Goal: Information Seeking & Learning: Learn about a topic

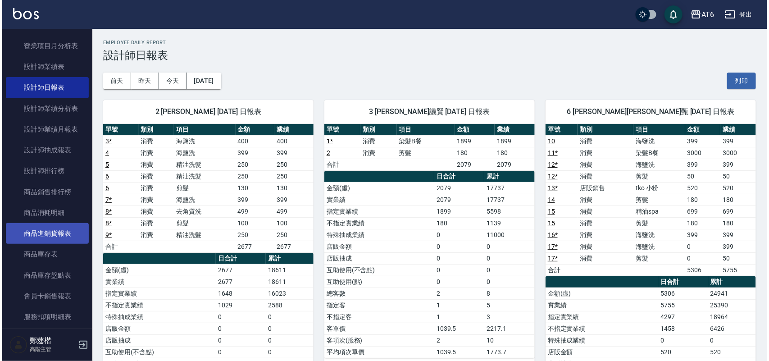
scroll to position [338, 0]
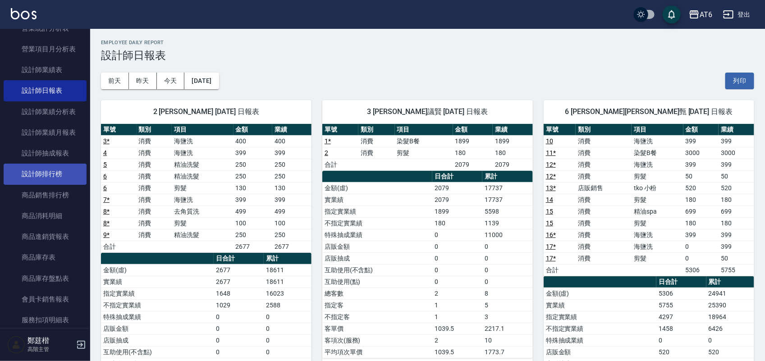
click at [56, 167] on link "設計師排行榜" at bounding box center [45, 174] width 83 height 21
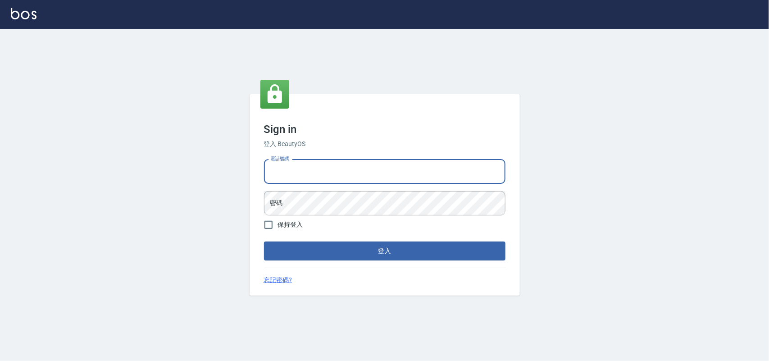
drag, startPoint x: 427, startPoint y: 179, endPoint x: 410, endPoint y: 190, distance: 19.9
click at [427, 179] on input "電話號碼" at bounding box center [384, 171] width 241 height 24
type input "0985335300"
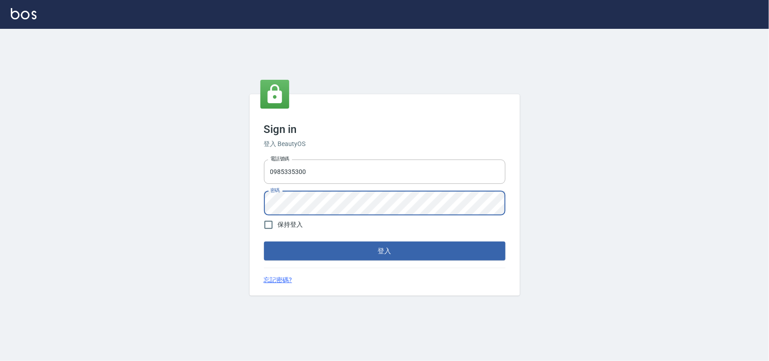
click at [264, 241] on button "登入" at bounding box center [384, 250] width 241 height 19
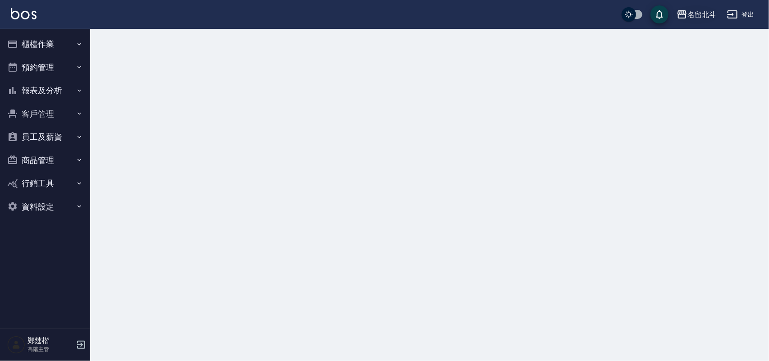
click at [679, 11] on icon "button" at bounding box center [682, 14] width 11 height 11
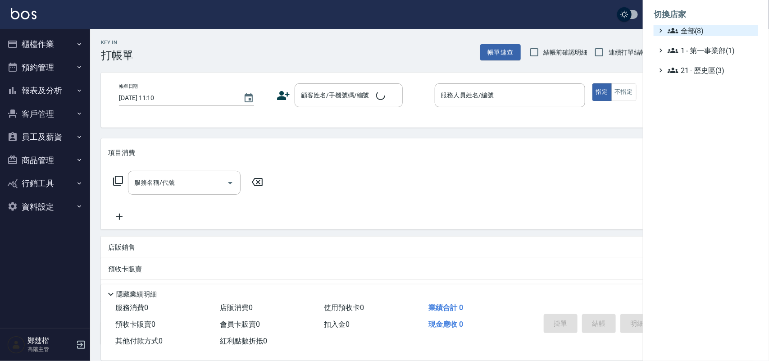
click at [695, 32] on span "全部(8)" at bounding box center [711, 30] width 87 height 11
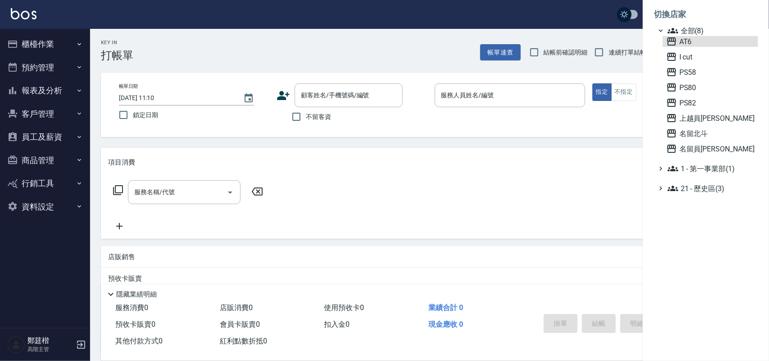
click at [698, 47] on div "AT6 I cut PS58 PS80 PS82 上越員林 名留北斗 名留員林中正" at bounding box center [711, 95] width 96 height 118
click at [699, 42] on span "AT6" at bounding box center [710, 41] width 88 height 11
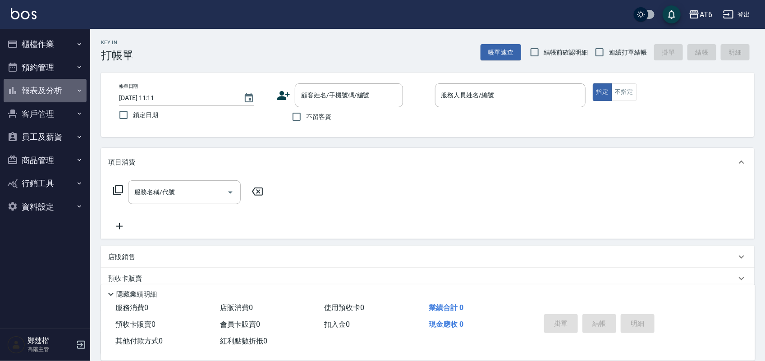
click at [70, 88] on button "報表及分析" at bounding box center [45, 90] width 83 height 23
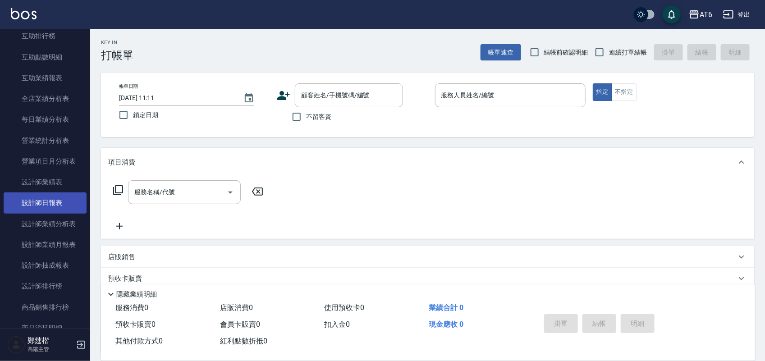
scroll to position [225, 0]
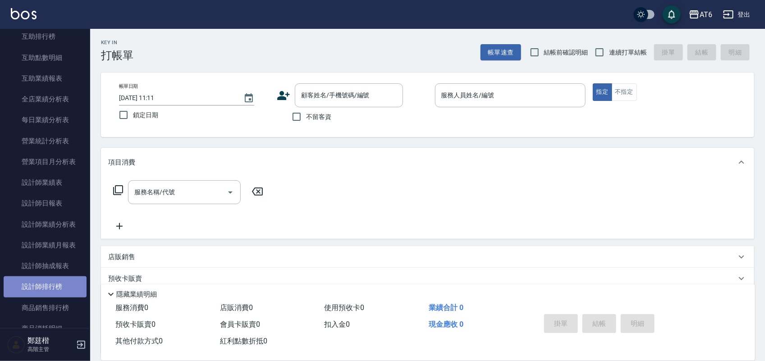
click at [50, 280] on link "設計師排行榜" at bounding box center [45, 286] width 83 height 21
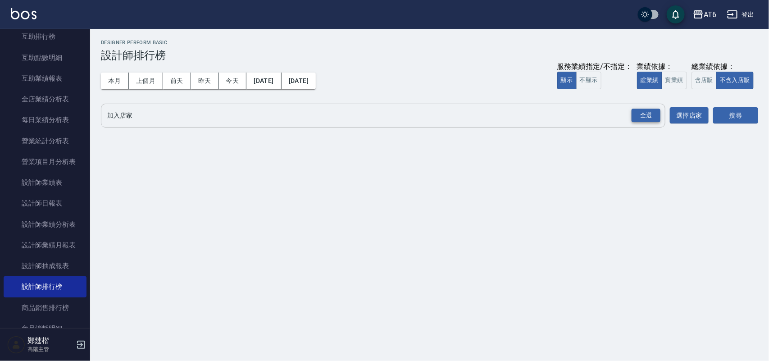
click at [645, 113] on div "全選" at bounding box center [646, 116] width 29 height 14
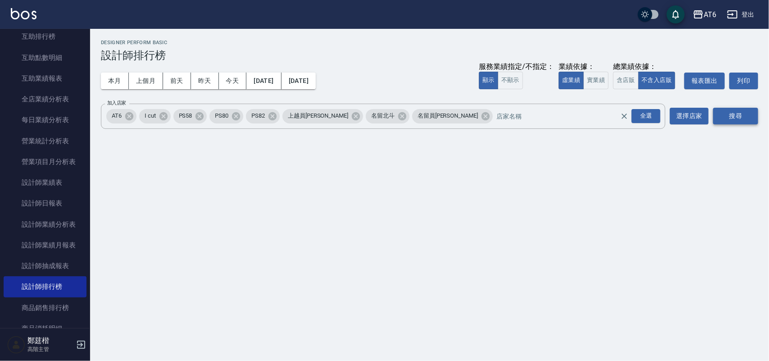
click at [728, 115] on button "搜尋" at bounding box center [735, 116] width 45 height 17
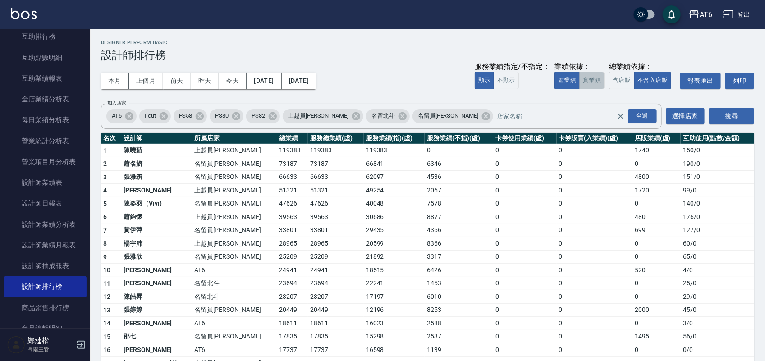
click at [584, 83] on button "實業績" at bounding box center [591, 81] width 25 height 18
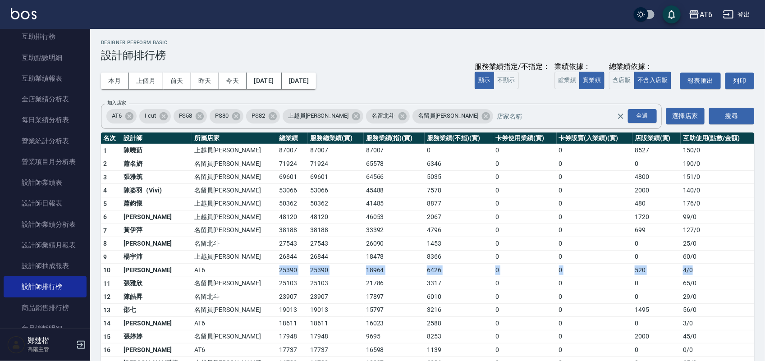
drag, startPoint x: 232, startPoint y: 273, endPoint x: 740, endPoint y: 272, distance: 507.3
click at [740, 272] on tr "10 張茗甄 AT6 25390 25390 18964 6426 0 0 520 4 / 0" at bounding box center [427, 271] width 653 height 14
click at [277, 271] on td "25390" at bounding box center [292, 271] width 31 height 14
drag, startPoint x: 255, startPoint y: 269, endPoint x: 246, endPoint y: 272, distance: 9.1
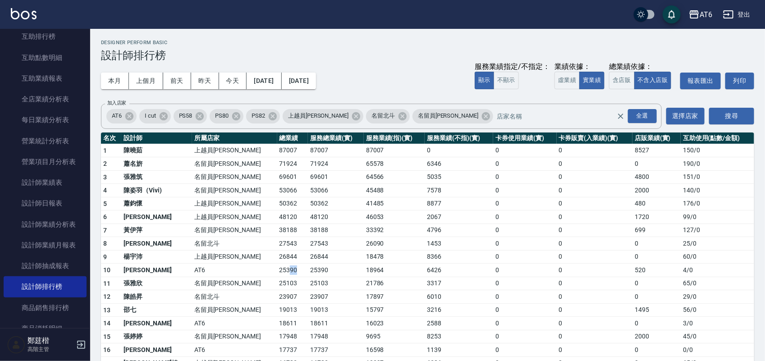
click at [277, 272] on td "25390" at bounding box center [292, 271] width 31 height 14
click at [316, 80] on button "[DATE]" at bounding box center [299, 81] width 34 height 17
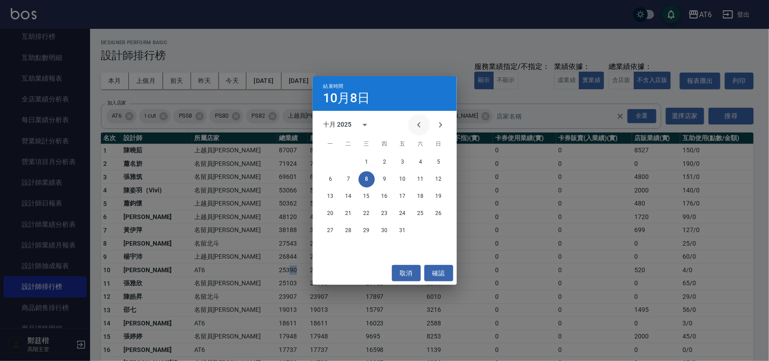
click at [420, 124] on icon "Previous month" at bounding box center [419, 124] width 11 height 11
click at [336, 178] on button "8" at bounding box center [331, 179] width 16 height 16
click at [336, 178] on div "AT6 2025-10-01 - 2025-10-08 設計師排行榜 列印時間： 2025-10-08-11:11 Designer Perform Basi…" at bounding box center [427, 297] width 674 height 537
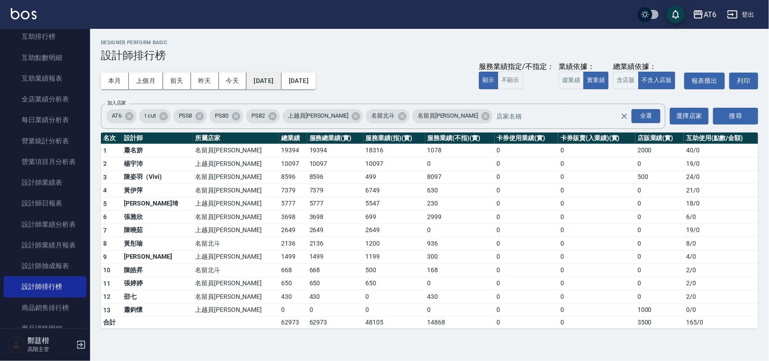
click at [255, 77] on button "2025/09/08" at bounding box center [263, 81] width 35 height 17
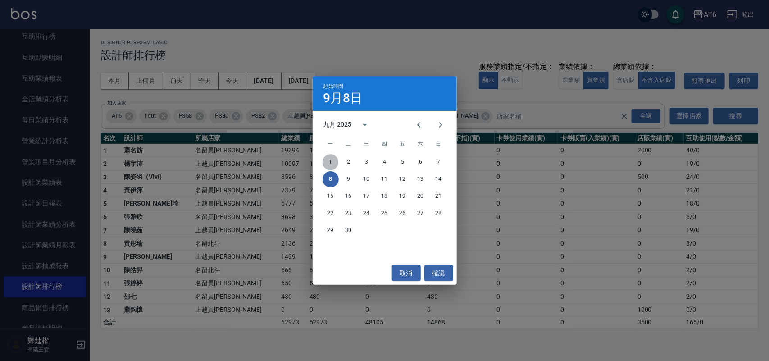
click at [325, 160] on button "1" at bounding box center [331, 162] width 16 height 16
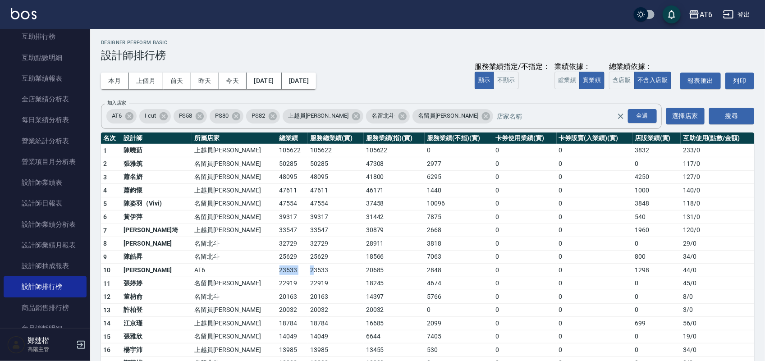
drag, startPoint x: 232, startPoint y: 271, endPoint x: 271, endPoint y: 269, distance: 38.8
click at [271, 269] on tr "10 張茗甄 AT6 23533 23533 20685 2848 0 0 1298 44 / 0" at bounding box center [427, 271] width 653 height 14
click at [308, 269] on td "23533" at bounding box center [336, 271] width 56 height 14
drag, startPoint x: 318, startPoint y: 271, endPoint x: 104, endPoint y: 273, distance: 214.0
click at [104, 273] on tr "10 張茗甄 AT6 23533 23533 20685 2848 0 0 1298 44 / 0" at bounding box center [427, 271] width 653 height 14
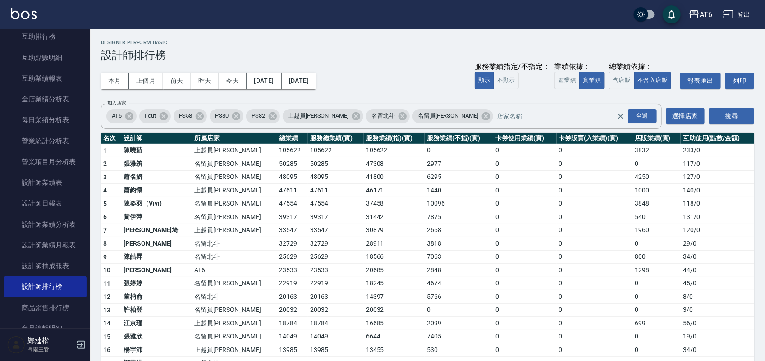
click at [424, 243] on td "3818" at bounding box center [458, 244] width 68 height 14
drag, startPoint x: 249, startPoint y: 272, endPoint x: 124, endPoint y: 264, distance: 125.5
click at [124, 264] on tr "10 張茗甄 AT6 23533 23533 20685 2848 0 0 1298 44 / 0" at bounding box center [427, 271] width 653 height 14
click at [316, 79] on button "2025/09/08" at bounding box center [299, 81] width 34 height 17
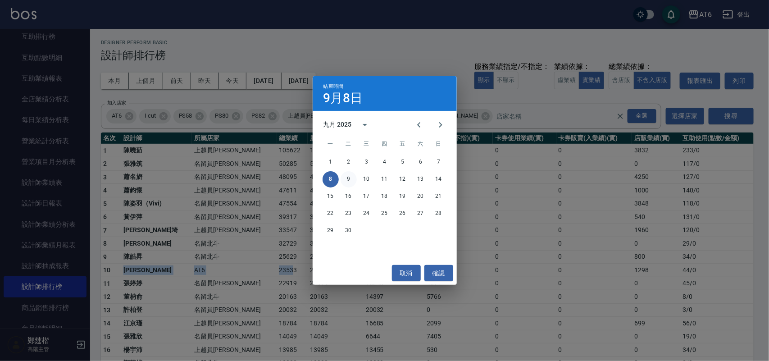
click at [348, 176] on button "9" at bounding box center [349, 179] width 16 height 16
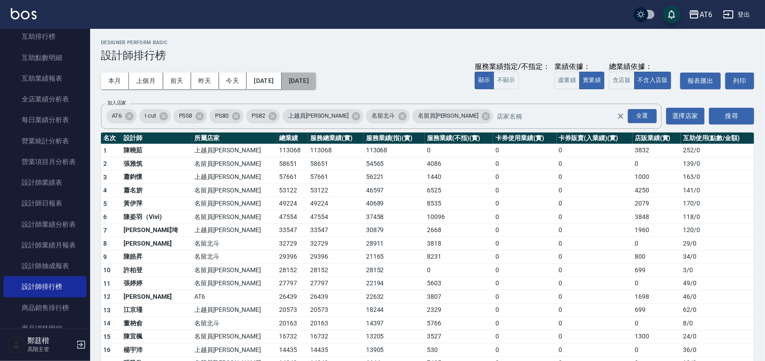
click at [316, 86] on button "2025/09/09" at bounding box center [299, 81] width 34 height 17
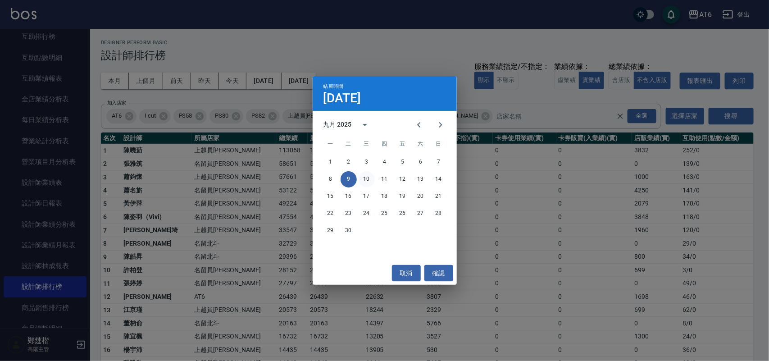
click at [372, 179] on button "10" at bounding box center [367, 179] width 16 height 16
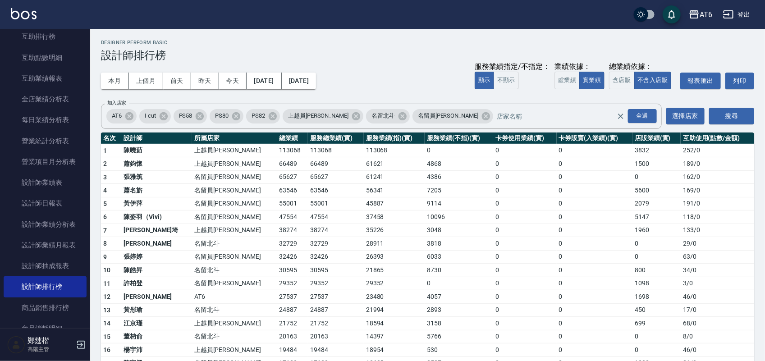
click at [316, 82] on button "2025/09/10" at bounding box center [299, 81] width 34 height 17
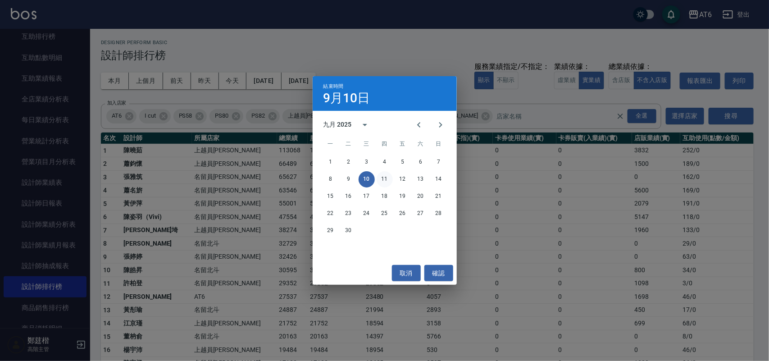
click at [388, 178] on button "11" at bounding box center [385, 179] width 16 height 16
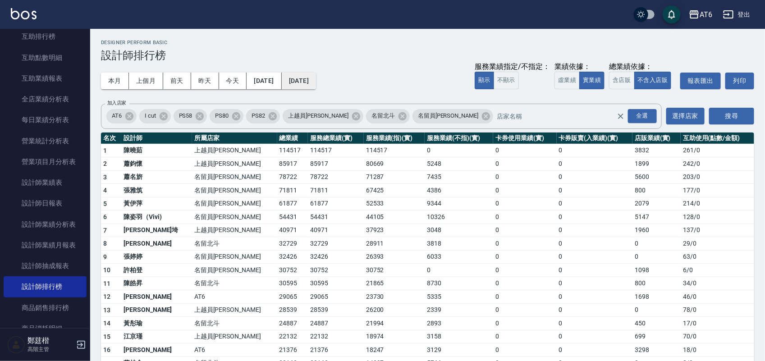
click at [316, 82] on button "2025/09/11" at bounding box center [299, 81] width 34 height 17
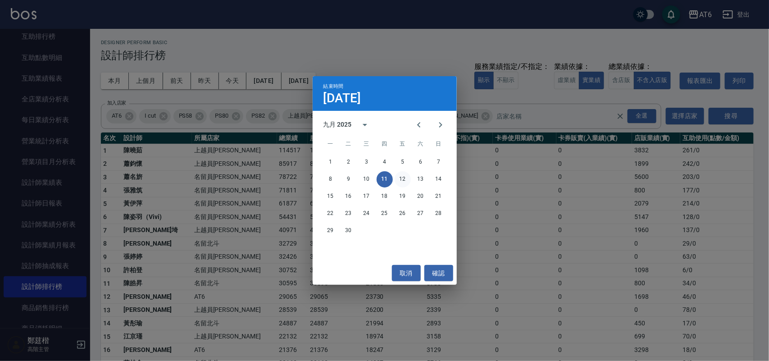
click at [403, 177] on button "12" at bounding box center [403, 179] width 16 height 16
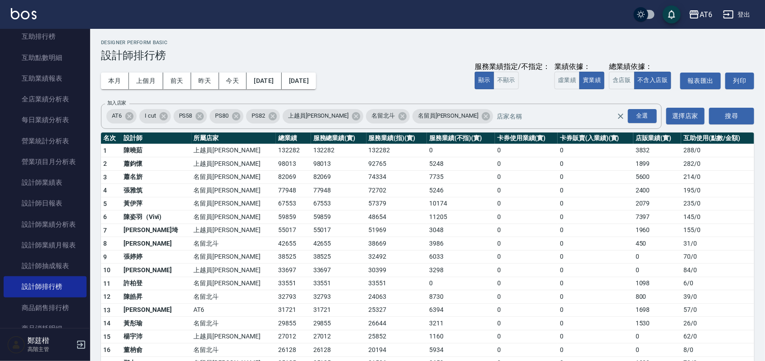
click at [310, 75] on button "2025/09/12" at bounding box center [299, 81] width 34 height 17
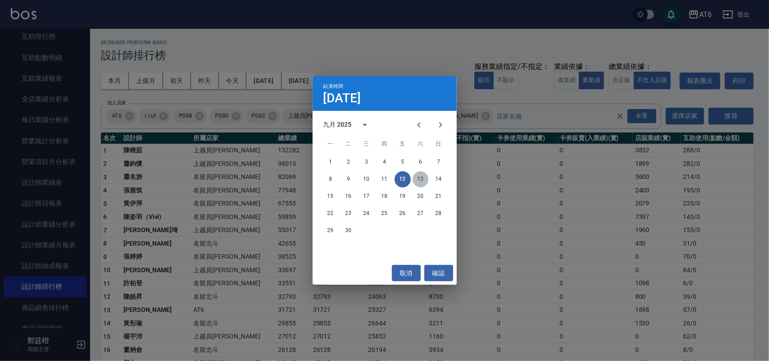
click at [419, 179] on button "13" at bounding box center [421, 179] width 16 height 16
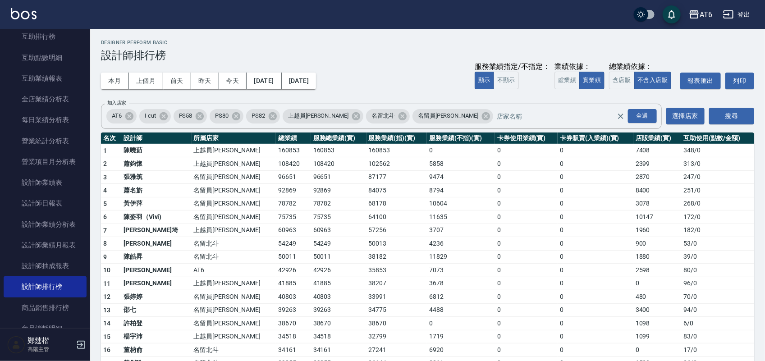
click at [316, 84] on button "2025/09/13" at bounding box center [299, 81] width 34 height 17
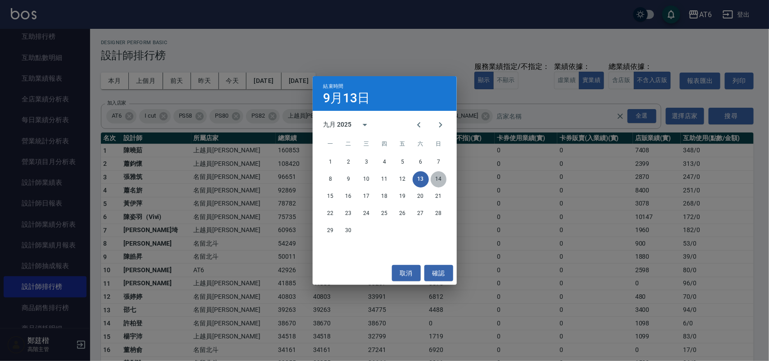
click at [437, 183] on button "14" at bounding box center [439, 179] width 16 height 16
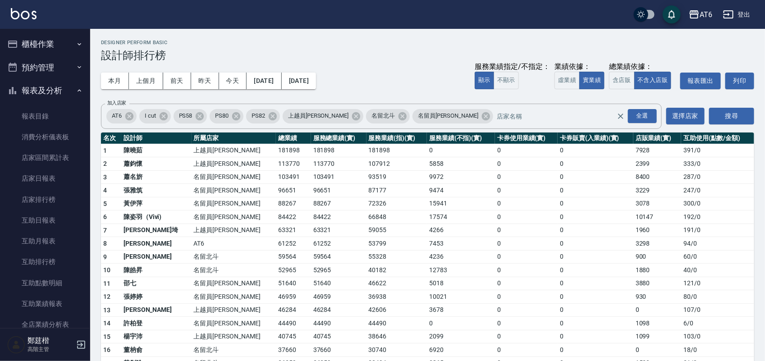
click at [39, 84] on button "報表及分析" at bounding box center [45, 90] width 83 height 23
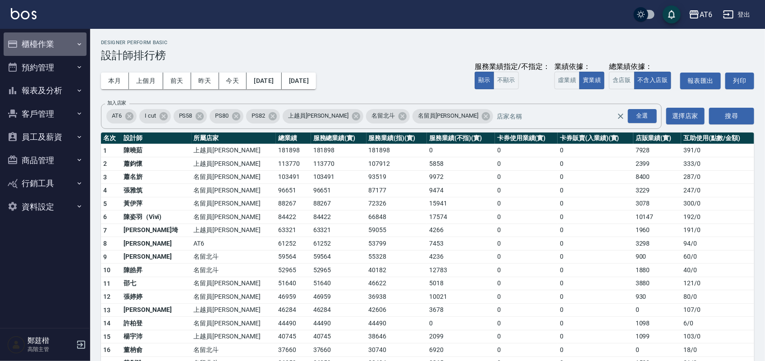
click at [50, 35] on button "櫃檯作業" at bounding box center [45, 43] width 83 height 23
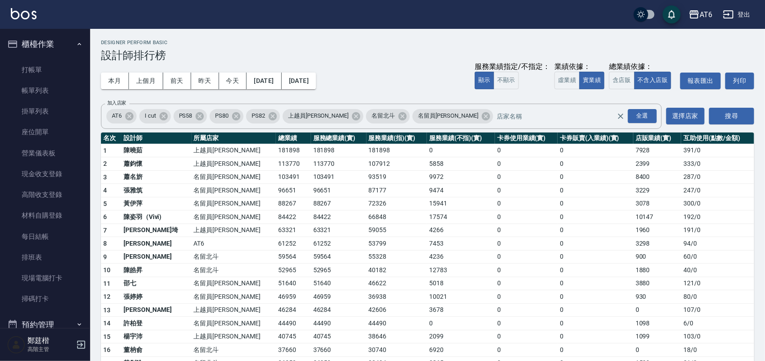
click at [48, 59] on ul "打帳單 帳單列表 掛單列表 座位開單 營業儀表板 現金收支登錄 高階收支登錄 材料自購登錄 每日結帳 排班表 現場電腦打卡 掃碼打卡" at bounding box center [45, 184] width 83 height 257
click at [44, 73] on link "打帳單" at bounding box center [45, 69] width 83 height 21
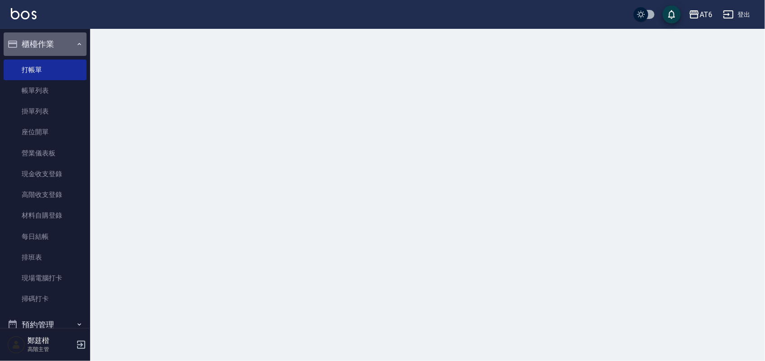
click at [61, 47] on button "櫃檯作業" at bounding box center [45, 43] width 83 height 23
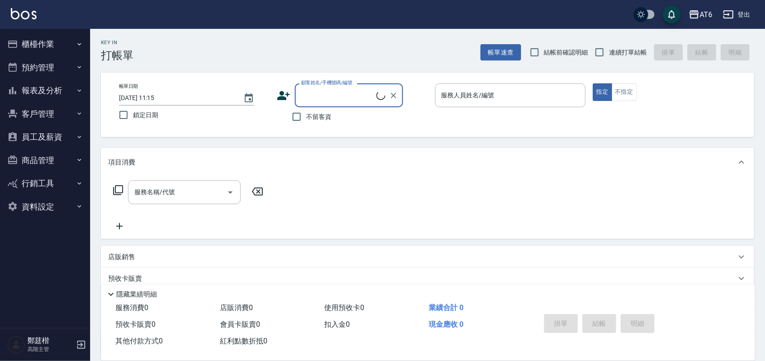
click at [59, 41] on button "櫃檯作業" at bounding box center [45, 43] width 83 height 23
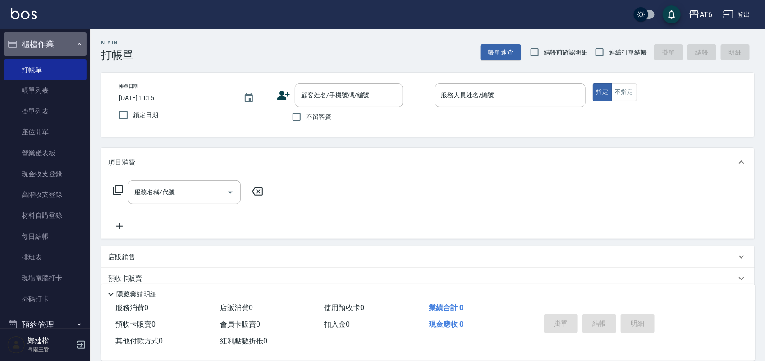
click at [59, 41] on button "櫃檯作業" at bounding box center [45, 43] width 83 height 23
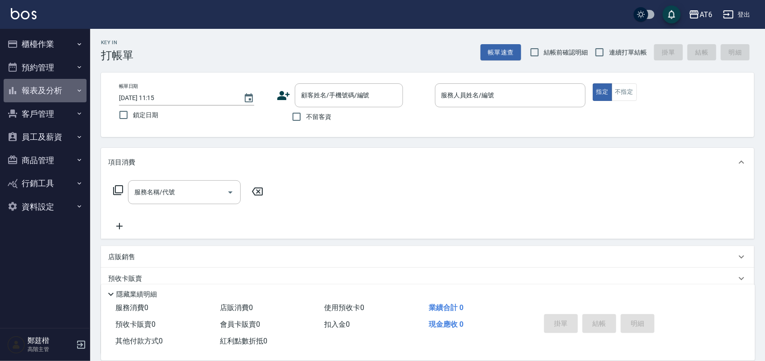
click at [9, 89] on icon "button" at bounding box center [12, 90] width 7 height 7
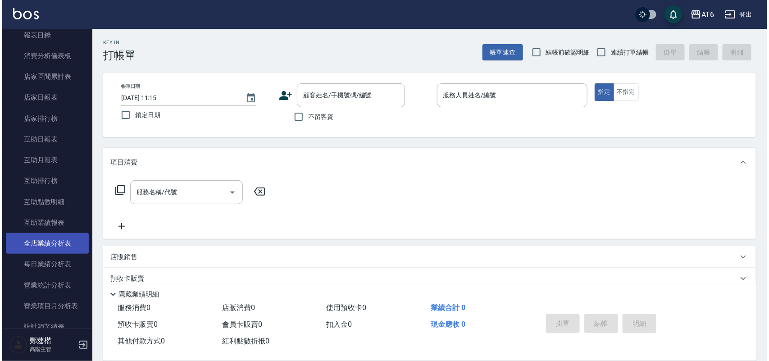
scroll to position [113, 0]
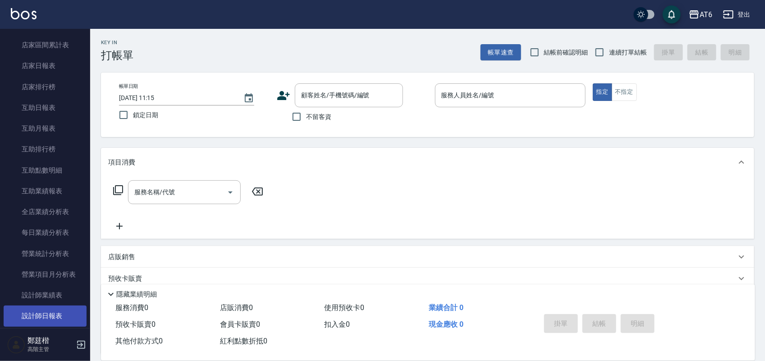
click at [34, 316] on link "設計師日報表" at bounding box center [45, 315] width 83 height 21
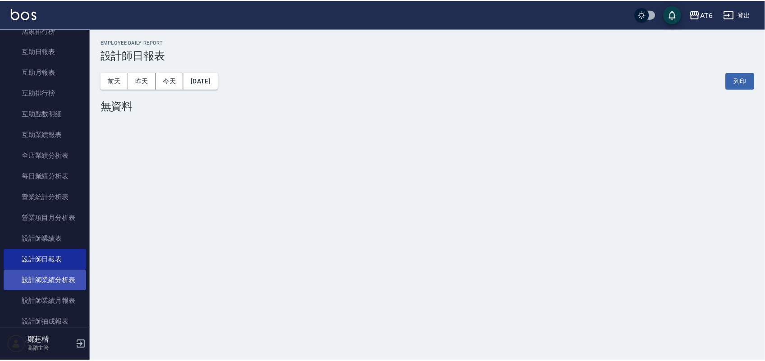
scroll to position [225, 0]
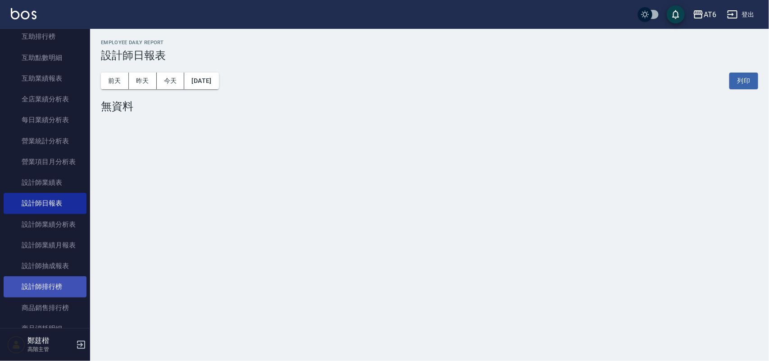
click at [33, 279] on link "設計師排行榜" at bounding box center [45, 286] width 83 height 21
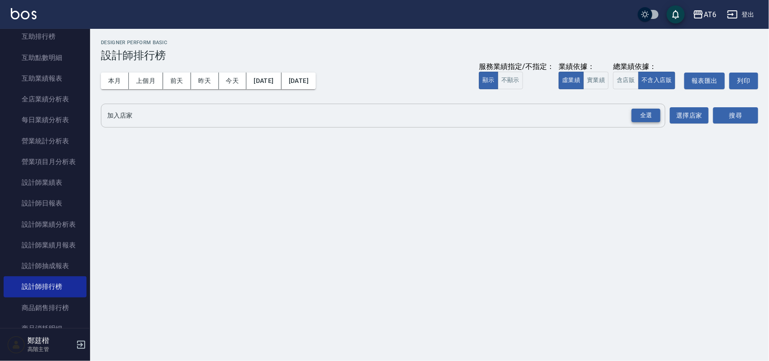
click at [652, 115] on div "全選" at bounding box center [646, 116] width 29 height 14
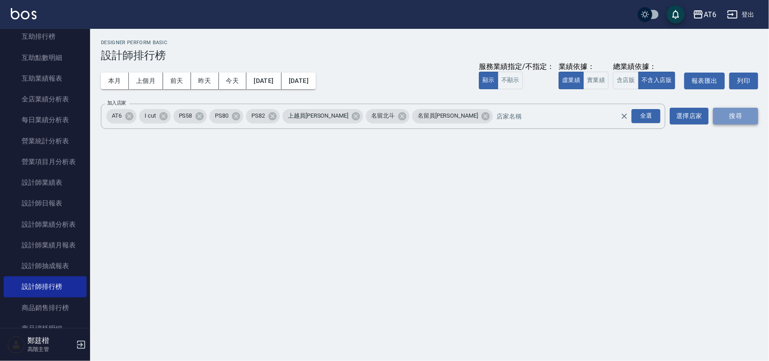
click at [736, 121] on button "搜尋" at bounding box center [735, 116] width 45 height 17
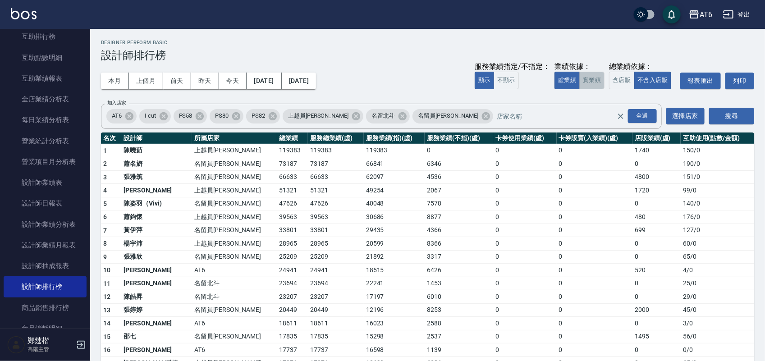
click at [588, 77] on button "實業績" at bounding box center [591, 81] width 25 height 18
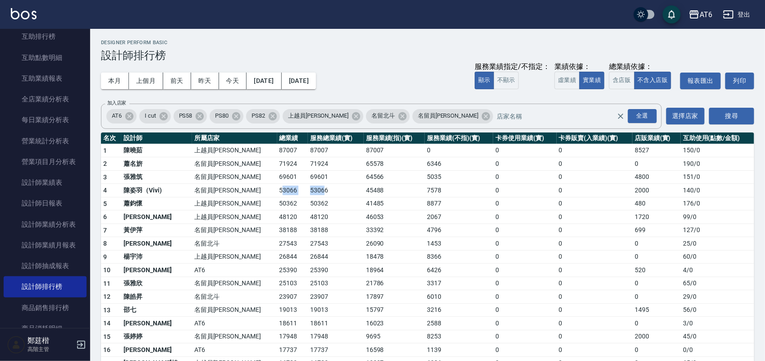
drag, startPoint x: 238, startPoint y: 189, endPoint x: 284, endPoint y: 194, distance: 46.2
click at [284, 194] on tr "4 陳姿羽（Vivi) 名留員林中正 53066 53066 45488 7578 0 0 2000 140 / 0" at bounding box center [427, 191] width 653 height 14
click at [308, 194] on td "53066" at bounding box center [336, 191] width 56 height 14
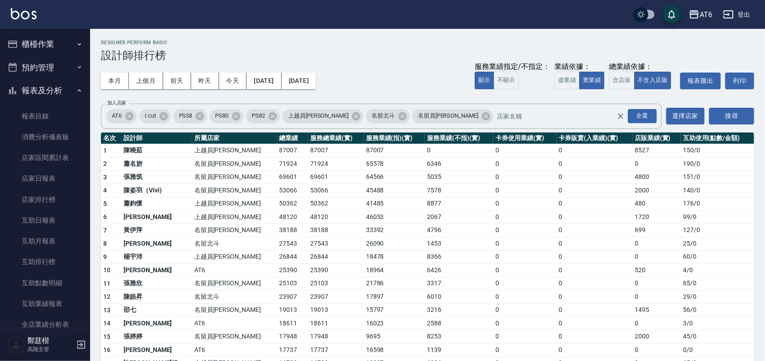
click at [53, 86] on button "報表及分析" at bounding box center [45, 90] width 83 height 23
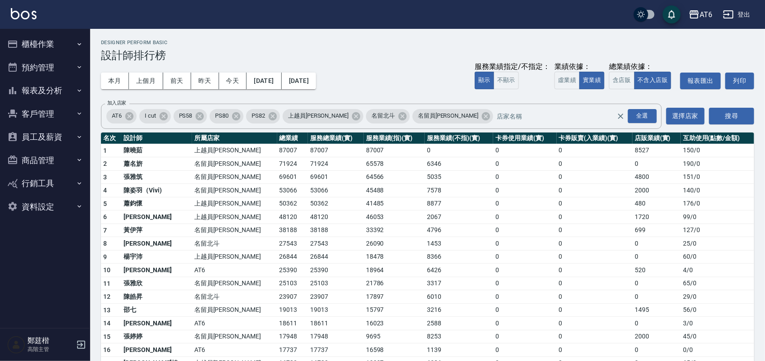
drag, startPoint x: 32, startPoint y: 36, endPoint x: 32, endPoint y: 42, distance: 5.5
click at [32, 36] on button "櫃檯作業" at bounding box center [45, 43] width 83 height 23
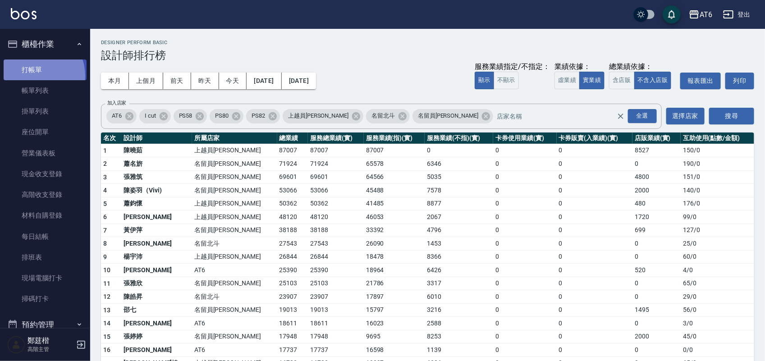
click at [33, 76] on link "打帳單" at bounding box center [45, 69] width 83 height 21
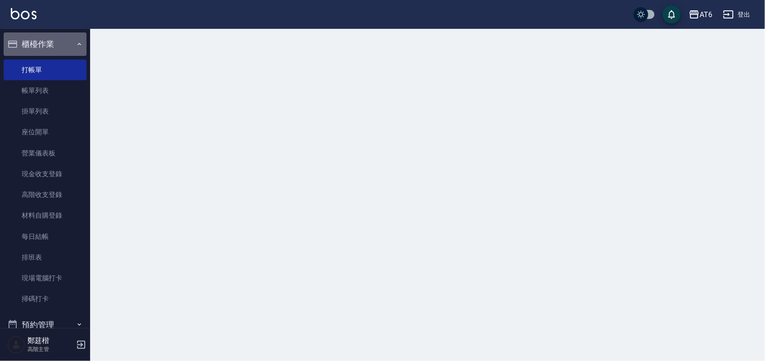
click at [65, 40] on button "櫃檯作業" at bounding box center [45, 43] width 83 height 23
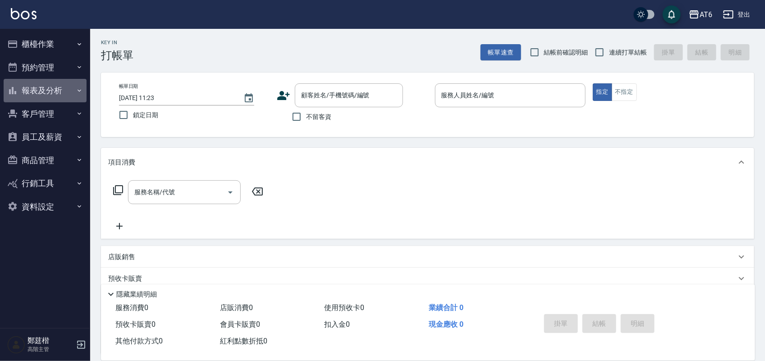
click at [32, 92] on button "報表及分析" at bounding box center [45, 90] width 83 height 23
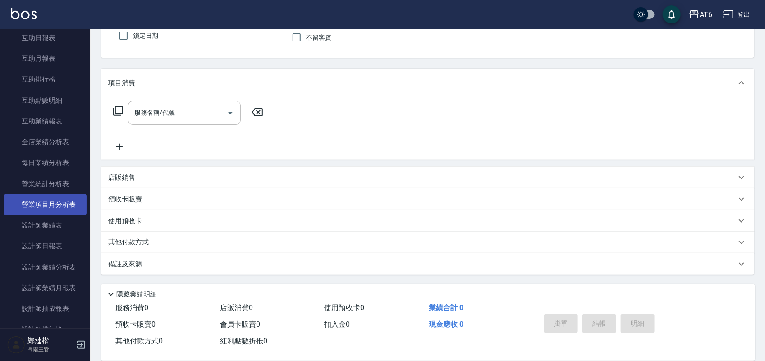
scroll to position [225, 0]
click at [55, 210] on link "設計師日報表" at bounding box center [45, 203] width 83 height 21
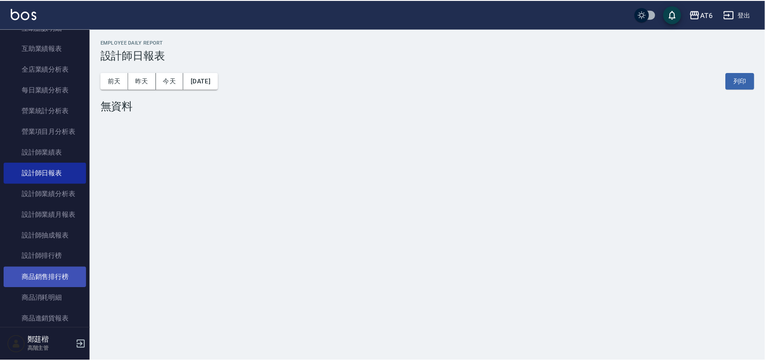
scroll to position [282, 0]
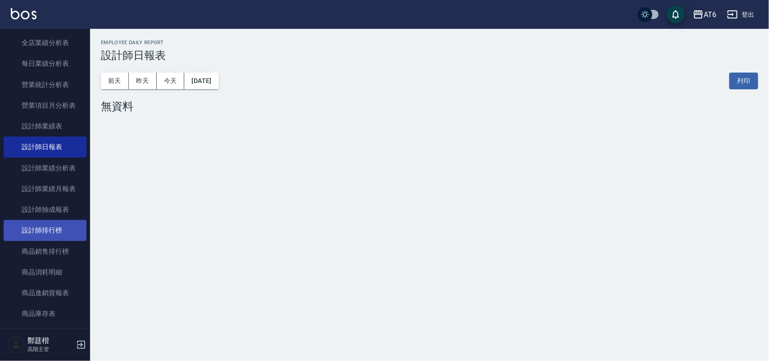
click at [59, 231] on link "設計師排行榜" at bounding box center [45, 230] width 83 height 21
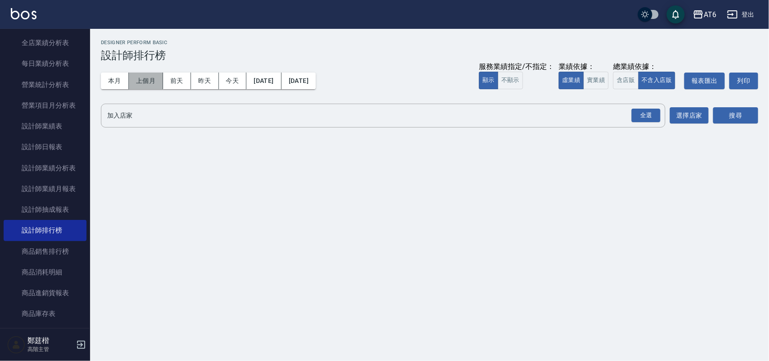
click at [141, 77] on button "上個月" at bounding box center [146, 81] width 34 height 17
click at [124, 77] on button "本月" at bounding box center [115, 81] width 28 height 17
drag, startPoint x: 655, startPoint y: 120, endPoint x: 672, endPoint y: 114, distance: 17.7
click at [656, 120] on div "全選" at bounding box center [646, 116] width 29 height 14
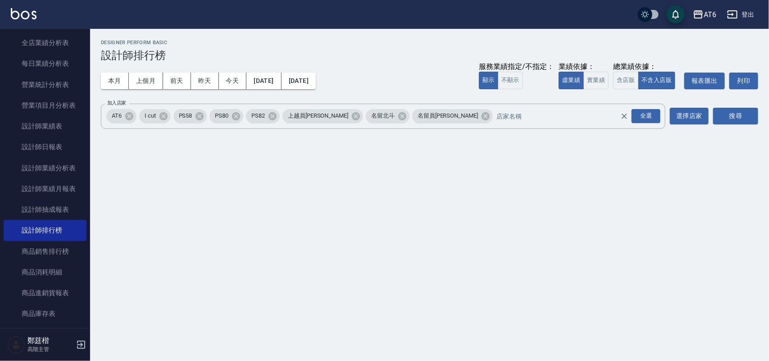
drag, startPoint x: 747, startPoint y: 109, endPoint x: 690, endPoint y: 97, distance: 58.4
click at [744, 109] on button "搜尋" at bounding box center [735, 116] width 45 height 17
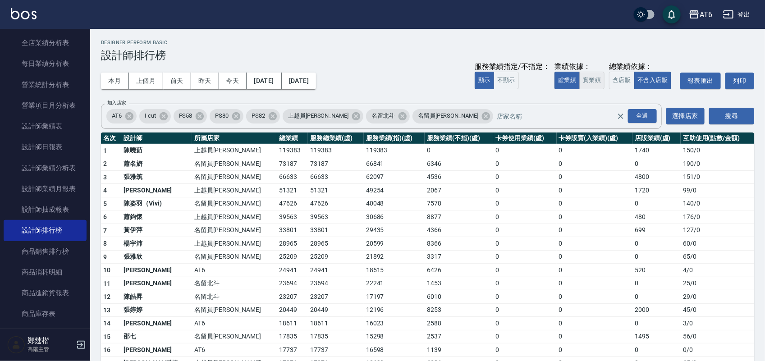
click at [596, 76] on button "實業績" at bounding box center [591, 81] width 25 height 18
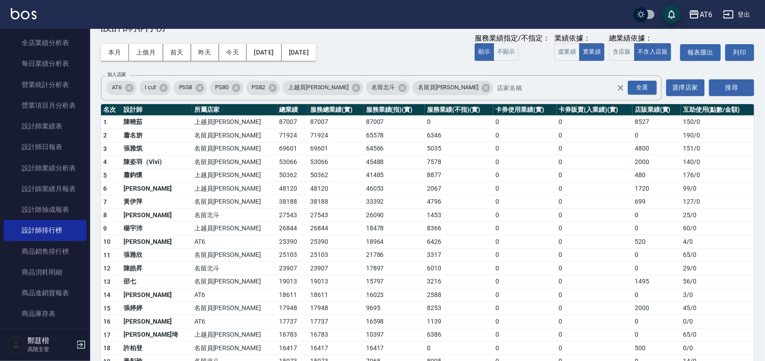
scroll to position [56, 0]
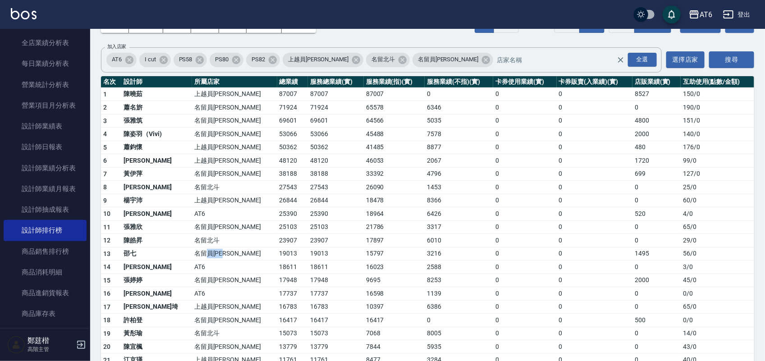
drag, startPoint x: 194, startPoint y: 254, endPoint x: 218, endPoint y: 253, distance: 23.4
click at [218, 253] on td "名留員林中正" at bounding box center [234, 254] width 85 height 14
click at [221, 253] on td "名留員林中正" at bounding box center [234, 254] width 85 height 14
drag, startPoint x: 229, startPoint y: 253, endPoint x: 122, endPoint y: 248, distance: 107.3
click at [122, 248] on tr "13 邵七 名留員林中正 19013 19013 15797 3216 0 0 1495 56 / 0" at bounding box center [427, 254] width 653 height 14
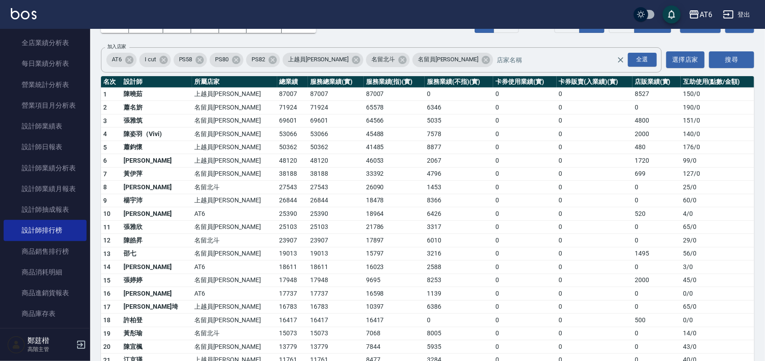
click at [277, 253] on td "19013" at bounding box center [292, 254] width 31 height 14
drag, startPoint x: 232, startPoint y: 250, endPoint x: 262, endPoint y: 251, distance: 29.3
click at [262, 251] on tr "13 邵七 名留員林中正 19013 19013 15797 3216 0 0 1495 56 / 0" at bounding box center [427, 254] width 653 height 14
click at [277, 251] on td "19013" at bounding box center [292, 254] width 31 height 14
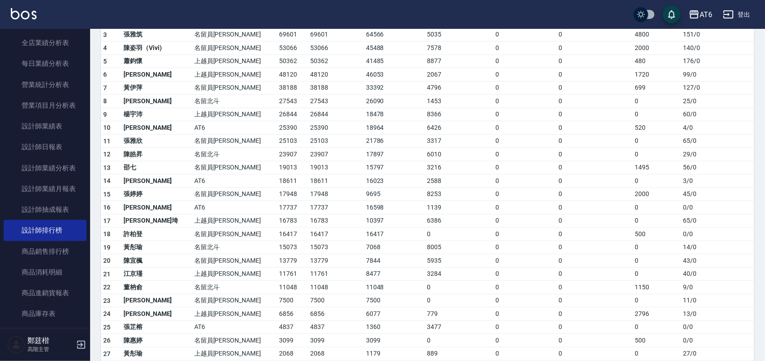
scroll to position [169, 0]
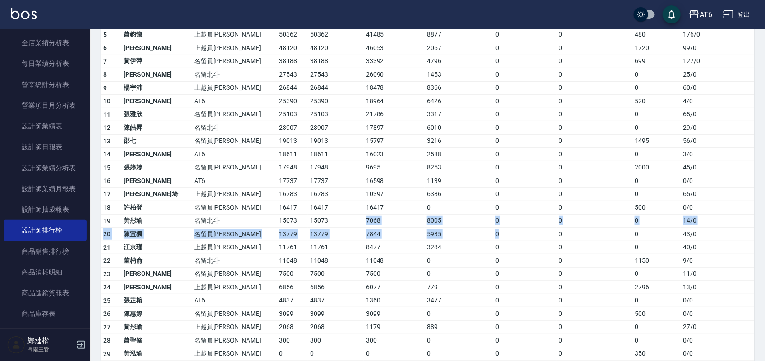
drag, startPoint x: 304, startPoint y: 226, endPoint x: 580, endPoint y: 244, distance: 276.3
click at [543, 236] on tbody "1 陳曉茹 上越員林 87007 87007 87007 0 0 0 8527 150 / 0 2 蕭名旂 名留員林中正 71924 71924 65578 …" at bounding box center [427, 180] width 653 height 410
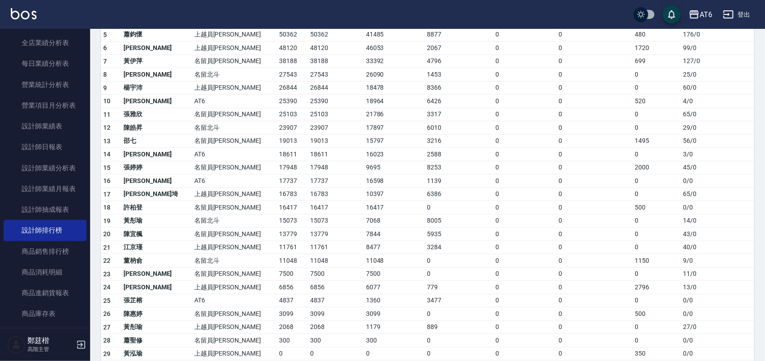
click at [592, 264] on td "0" at bounding box center [594, 261] width 76 height 14
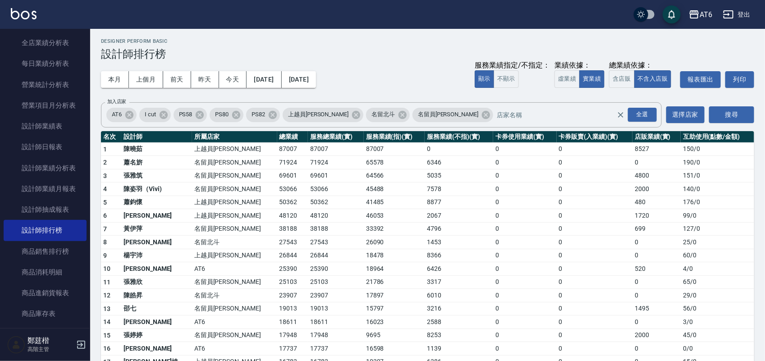
scroll to position [0, 0]
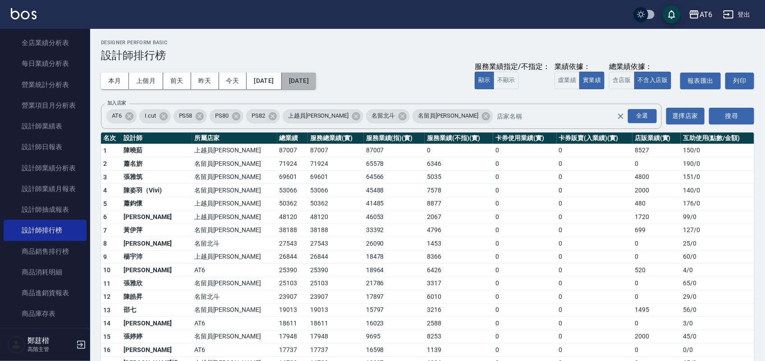
click at [316, 88] on button "2025/10/31" at bounding box center [299, 81] width 34 height 17
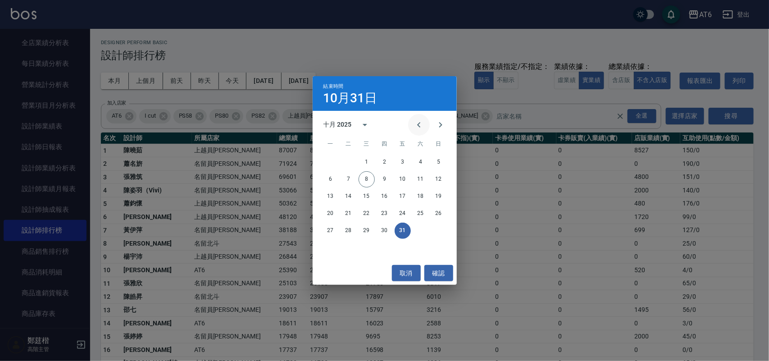
click at [414, 125] on icon "Previous month" at bounding box center [419, 124] width 11 height 11
click at [438, 159] on button "7" at bounding box center [439, 162] width 16 height 16
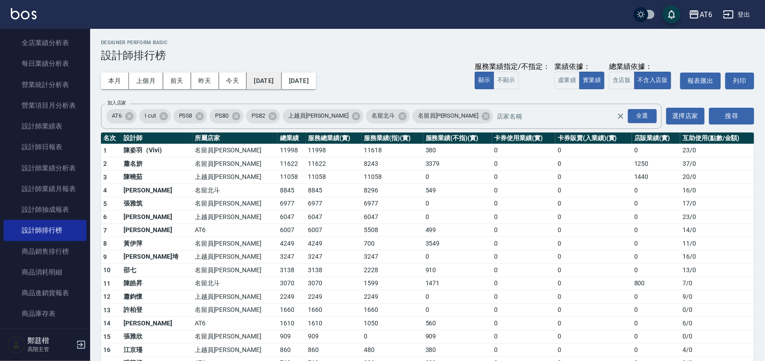
drag, startPoint x: 280, startPoint y: 70, endPoint x: 280, endPoint y: 83, distance: 13.1
click at [280, 73] on div "本月 上個月 前天 昨天 今天 2025/09/07 2025/09/07 服務業績指定/不指定： 顯示 不顯示 業績依據： 虛業績 實業績 總業績依據： 含…" at bounding box center [427, 81] width 653 height 38
click at [280, 83] on button "2025/09/07" at bounding box center [263, 81] width 35 height 17
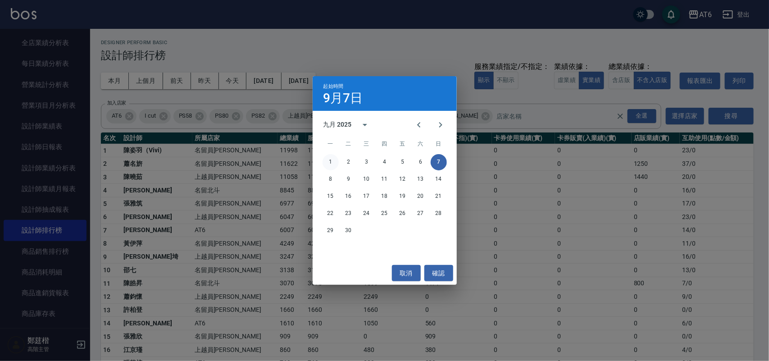
click at [330, 159] on button "1" at bounding box center [331, 162] width 16 height 16
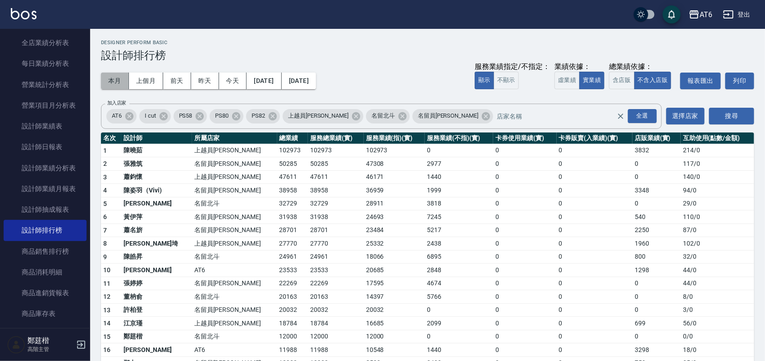
click at [116, 82] on button "本月" at bounding box center [115, 81] width 28 height 17
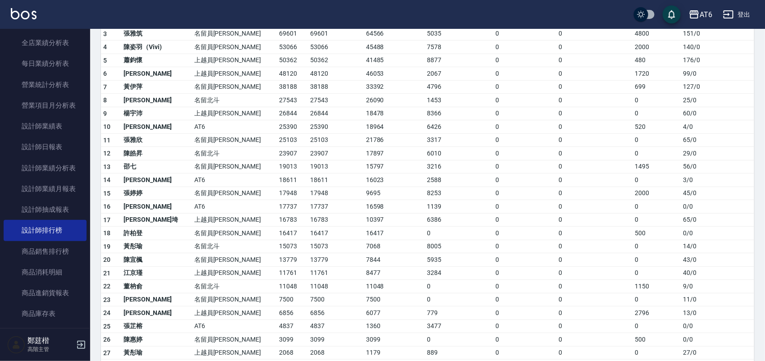
scroll to position [169, 0]
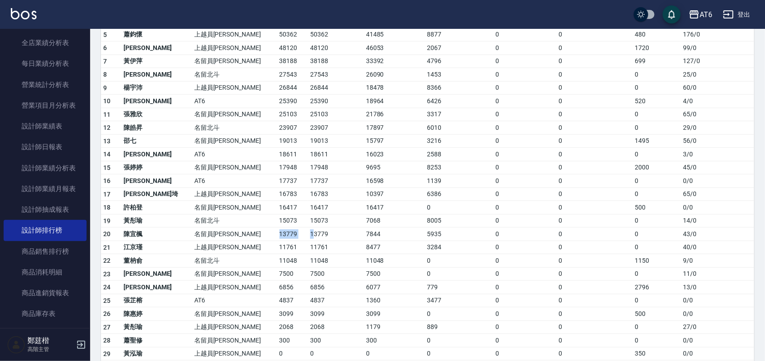
drag, startPoint x: 233, startPoint y: 235, endPoint x: 273, endPoint y: 234, distance: 39.2
click at [273, 234] on tr "20 陳宜楓 名留員林中正 13779 13779 7844 5935 0 0 0 43 / 0" at bounding box center [427, 235] width 653 height 14
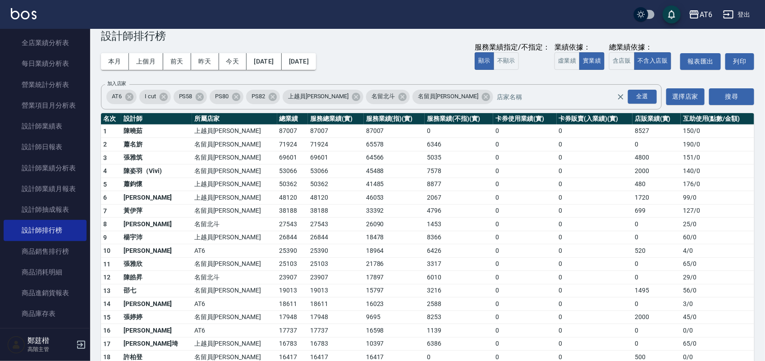
scroll to position [0, 0]
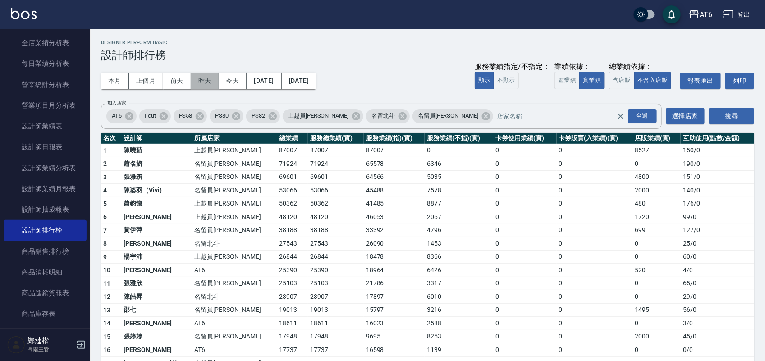
click at [199, 80] on button "昨天" at bounding box center [205, 81] width 28 height 17
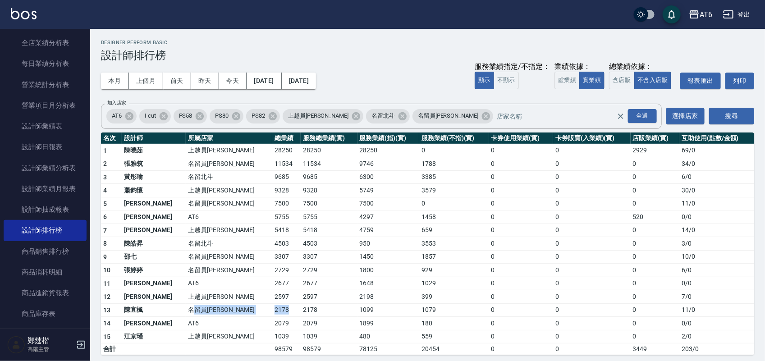
drag, startPoint x: 240, startPoint y: 311, endPoint x: 174, endPoint y: 310, distance: 65.8
click at [174, 310] on tr "13 陳宜楓 名留員林中正 2178 2178 1099 1079 0 0 0 11 / 0" at bounding box center [427, 310] width 653 height 14
click at [204, 282] on td "AT6" at bounding box center [229, 284] width 86 height 14
drag, startPoint x: 129, startPoint y: 310, endPoint x: 228, endPoint y: 328, distance: 101.2
click at [228, 328] on tbody "1 陳曉茹 上越員林 28250 28250 28250 0 0 0 2929 69 / 0 2 張雅筑 名留員林中正 11534 11534 9746 17…" at bounding box center [427, 249] width 653 height 211
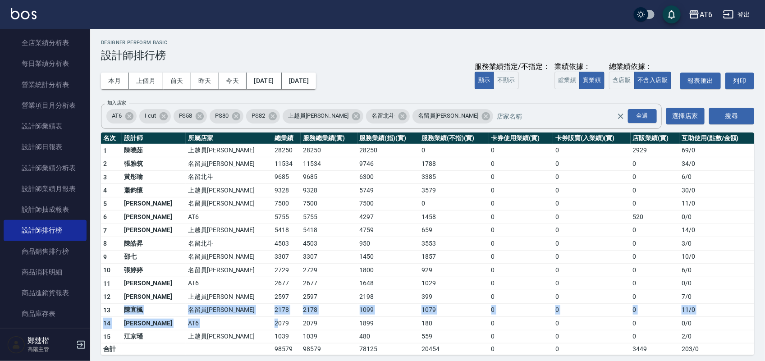
click at [272, 314] on td "2178" at bounding box center [286, 310] width 28 height 14
click at [300, 310] on td "2178" at bounding box center [328, 310] width 57 height 14
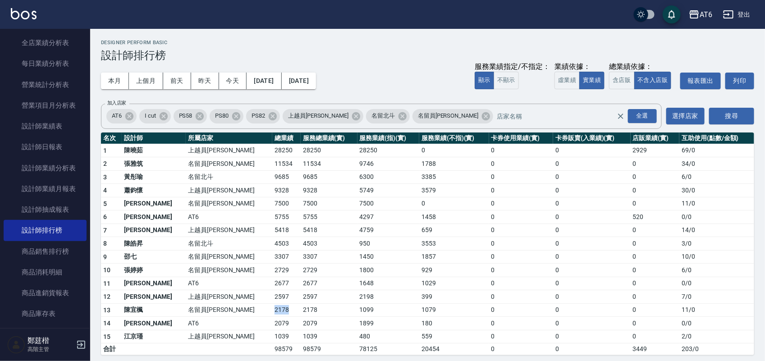
drag, startPoint x: 224, startPoint y: 314, endPoint x: 242, endPoint y: 315, distance: 17.6
click at [272, 315] on td "2178" at bounding box center [286, 310] width 28 height 14
click at [118, 83] on button "本月" at bounding box center [115, 81] width 28 height 17
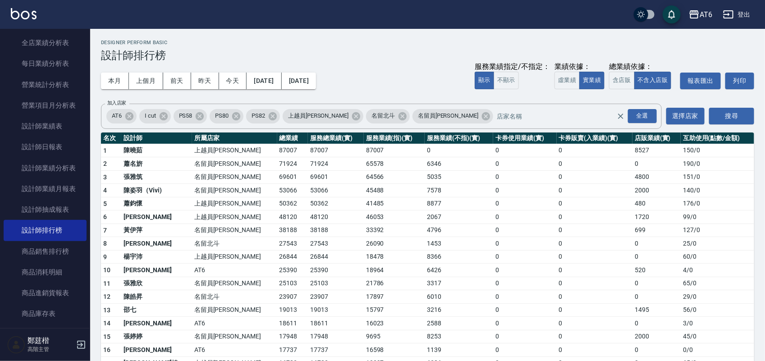
drag, startPoint x: 263, startPoint y: 273, endPoint x: 255, endPoint y: 275, distance: 7.6
click at [277, 275] on td "25390" at bounding box center [292, 271] width 31 height 14
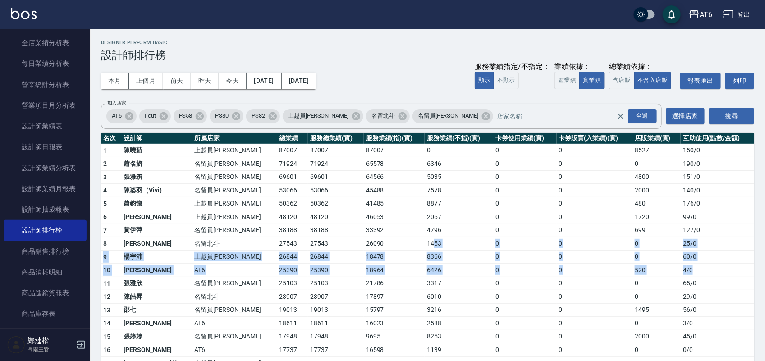
drag, startPoint x: 690, startPoint y: 264, endPoint x: 405, endPoint y: 249, distance: 285.6
click at [405, 249] on tbody "1 陳曉茹 上越員林 87007 87007 87007 0 0 0 8527 150 / 0 2 蕭名旂 名留員林中正 71924 71924 65578 …" at bounding box center [427, 349] width 653 height 410
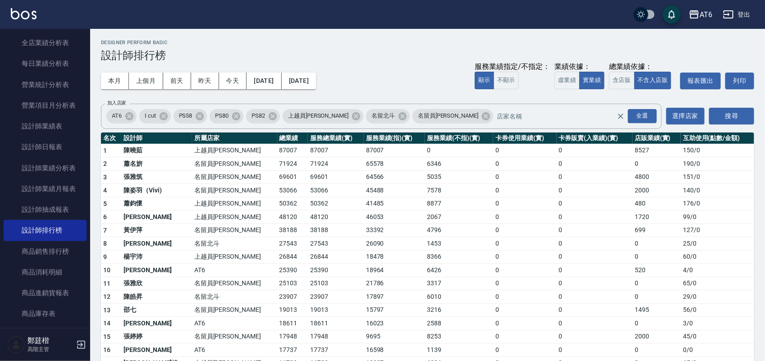
click at [308, 247] on td "27543" at bounding box center [336, 244] width 56 height 14
drag, startPoint x: 426, startPoint y: 275, endPoint x: 394, endPoint y: 269, distance: 32.1
click at [424, 269] on td "6426" at bounding box center [458, 271] width 68 height 14
drag, startPoint x: 366, startPoint y: 248, endPoint x: 357, endPoint y: 255, distance: 11.5
click at [360, 255] on tbody "1 陳曉茹 上越員林 87007 87007 87007 0 0 0 8527 150 / 0 2 蕭名旂 名留員林中正 71924 71924 65578 …" at bounding box center [427, 349] width 653 height 410
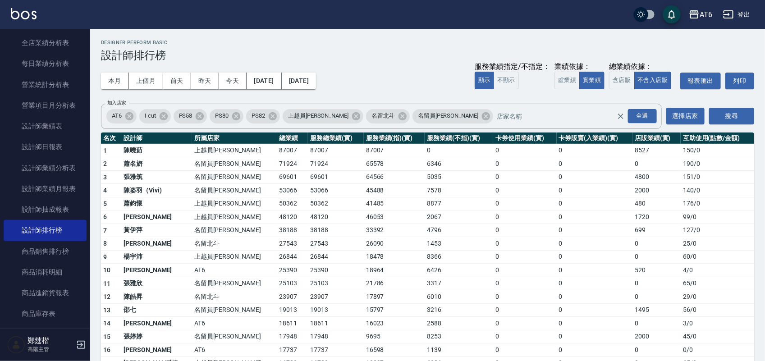
click at [213, 266] on td "AT6" at bounding box center [234, 271] width 85 height 14
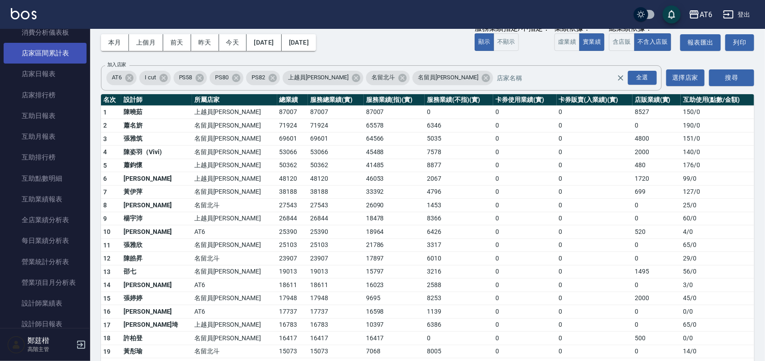
scroll to position [56, 0]
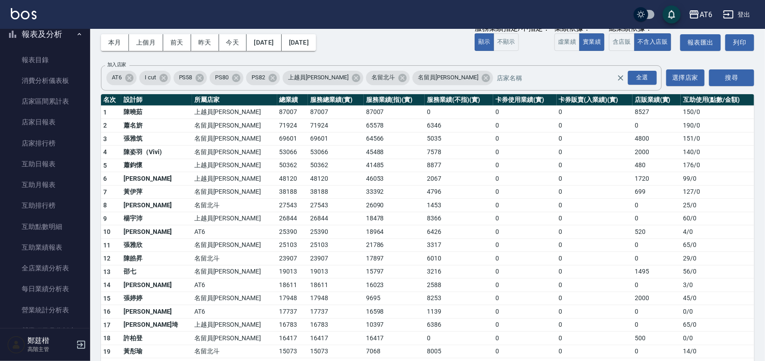
click at [44, 40] on button "報表及分析" at bounding box center [45, 34] width 83 height 23
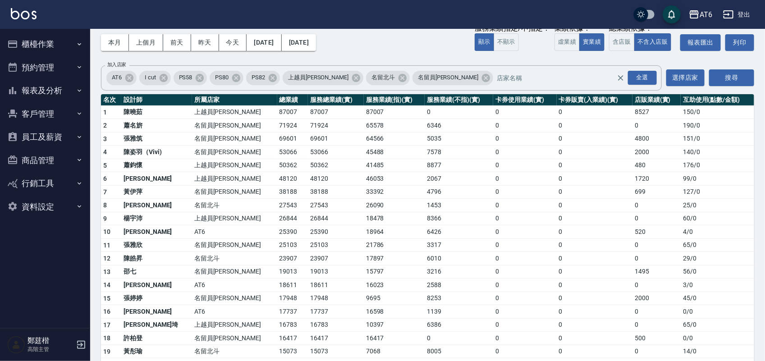
scroll to position [0, 0]
click at [48, 48] on button "櫃檯作業" at bounding box center [45, 43] width 83 height 23
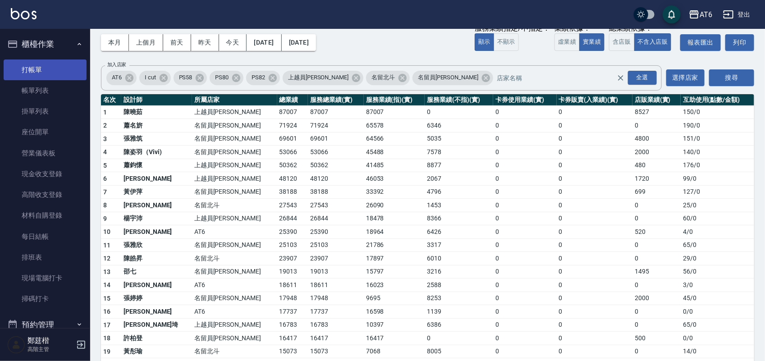
click at [51, 74] on link "打帳單" at bounding box center [45, 69] width 83 height 21
click at [46, 36] on button "櫃檯作業" at bounding box center [45, 43] width 83 height 23
